Goal: Complete application form

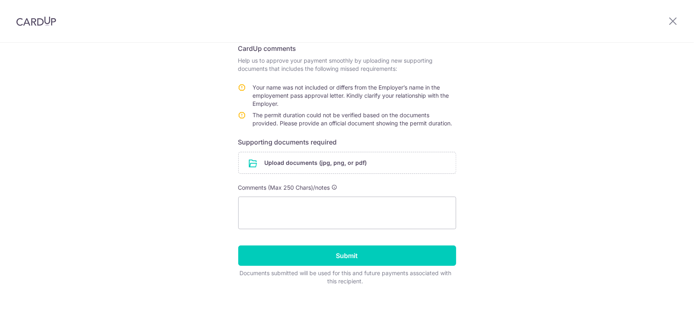
scroll to position [135, 0]
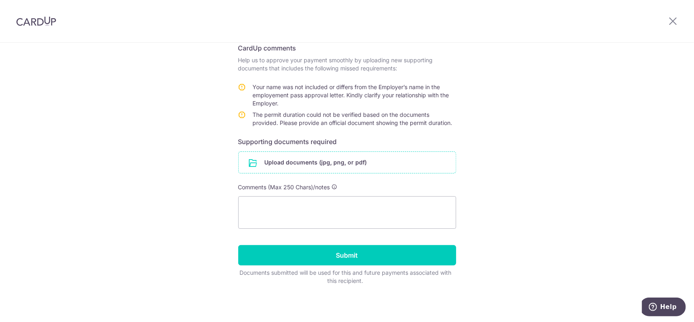
click at [308, 166] on input "file" at bounding box center [347, 162] width 217 height 21
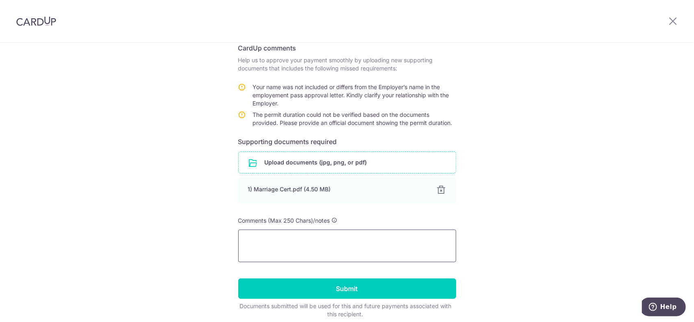
click at [294, 239] on textarea at bounding box center [347, 245] width 218 height 33
type textarea "Y"
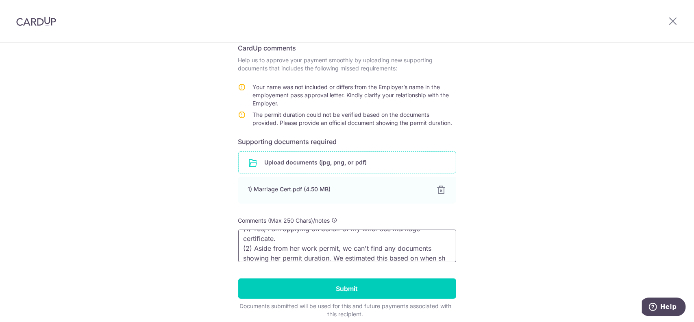
scroll to position [21, 0]
click at [379, 249] on textarea "(1) Yes, I am applying on behalf of my wife. See marriage certificate. (2) Asid…" at bounding box center [347, 245] width 218 height 33
click at [294, 235] on textarea "(1) Yes, I am applying on behalf of my wife. See marriage certificate. (2) Asid…" at bounding box center [347, 245] width 218 height 33
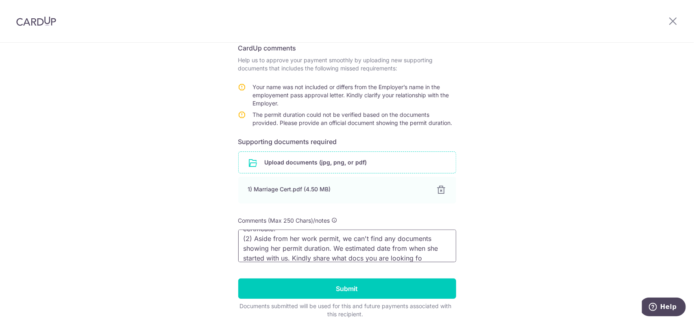
click at [388, 237] on textarea "(1) Yes, I am applying on behalf of my wife. See marriage certificate. (2) Asid…" at bounding box center [347, 245] width 218 height 33
click at [424, 256] on textarea "(1) Yes, I am applying on behalf of my wife. See marriage certificate. (2) Asid…" at bounding box center [347, 245] width 218 height 33
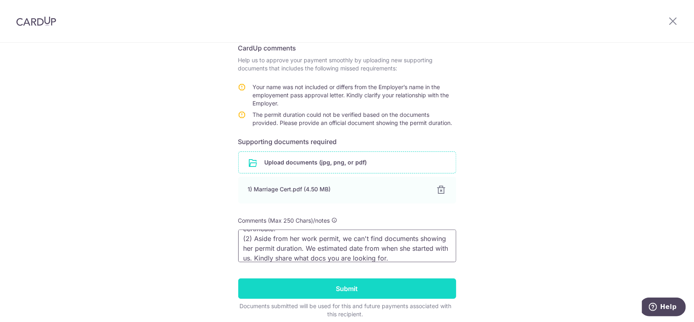
type textarea "(1) Yes, I am applying on behalf of my wife. See marriage certificate. (2) Asid…"
click at [403, 284] on input "Submit" at bounding box center [347, 288] width 218 height 20
